Goal: Book appointment/travel/reservation

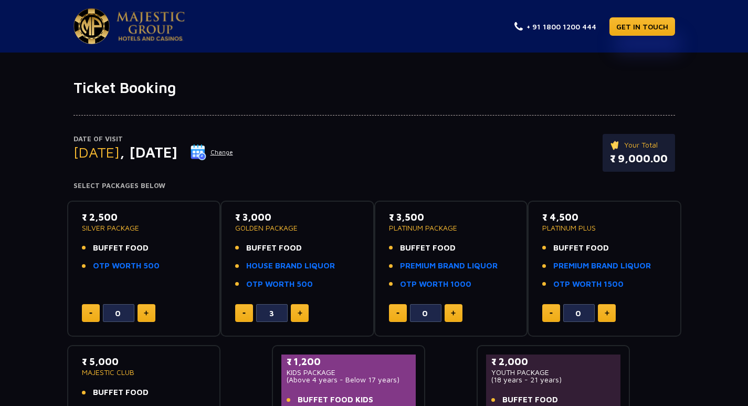
click at [458, 311] on button at bounding box center [454, 313] width 18 height 18
click at [457, 314] on button at bounding box center [454, 313] width 18 height 18
click at [396, 314] on button at bounding box center [398, 313] width 18 height 18
type input "0"
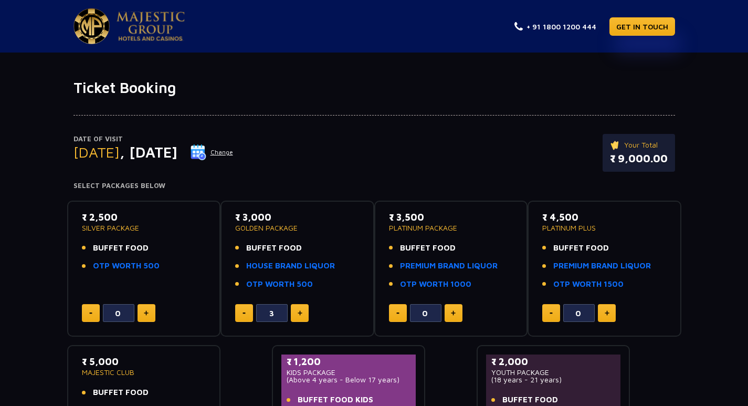
click at [427, 246] on span "BUFFET FOOD" at bounding box center [428, 248] width 56 height 12
click at [435, 267] on link "PREMIUM BRAND LIQUOR" at bounding box center [449, 266] width 98 height 12
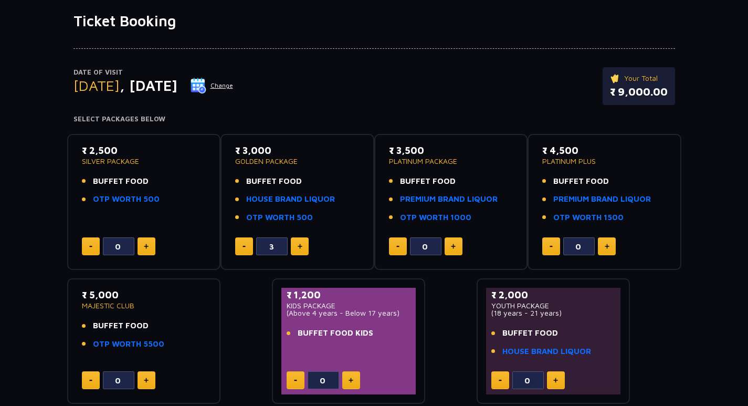
scroll to position [99, 0]
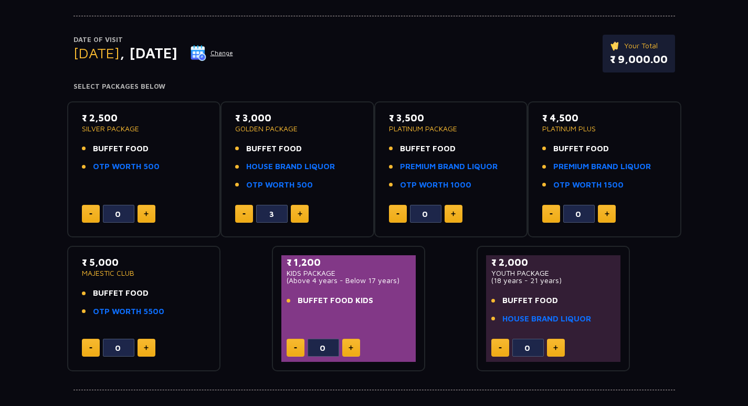
click at [418, 147] on span "BUFFET FOOD" at bounding box center [428, 149] width 56 height 12
click at [277, 147] on span "BUFFET FOOD" at bounding box center [274, 149] width 56 height 12
click at [119, 149] on span "BUFFET FOOD" at bounding box center [121, 149] width 56 height 12
click at [261, 146] on span "BUFFET FOOD" at bounding box center [274, 149] width 56 height 12
click at [455, 143] on li "BUFFET FOOD" at bounding box center [451, 149] width 124 height 12
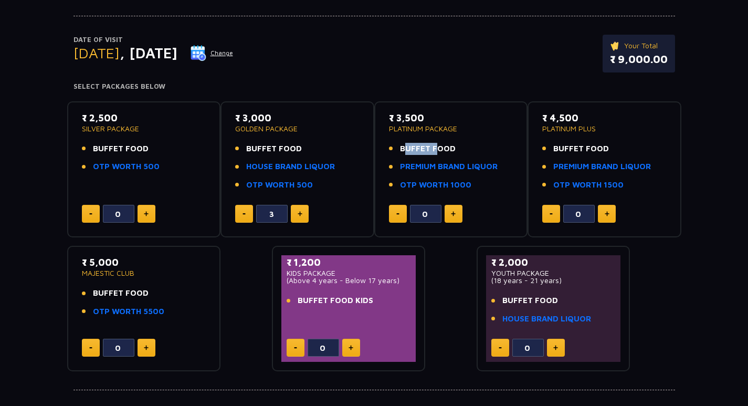
click at [455, 143] on li "BUFFET FOOD" at bounding box center [451, 149] width 124 height 12
